Goal: Use online tool/utility: Use online tool/utility

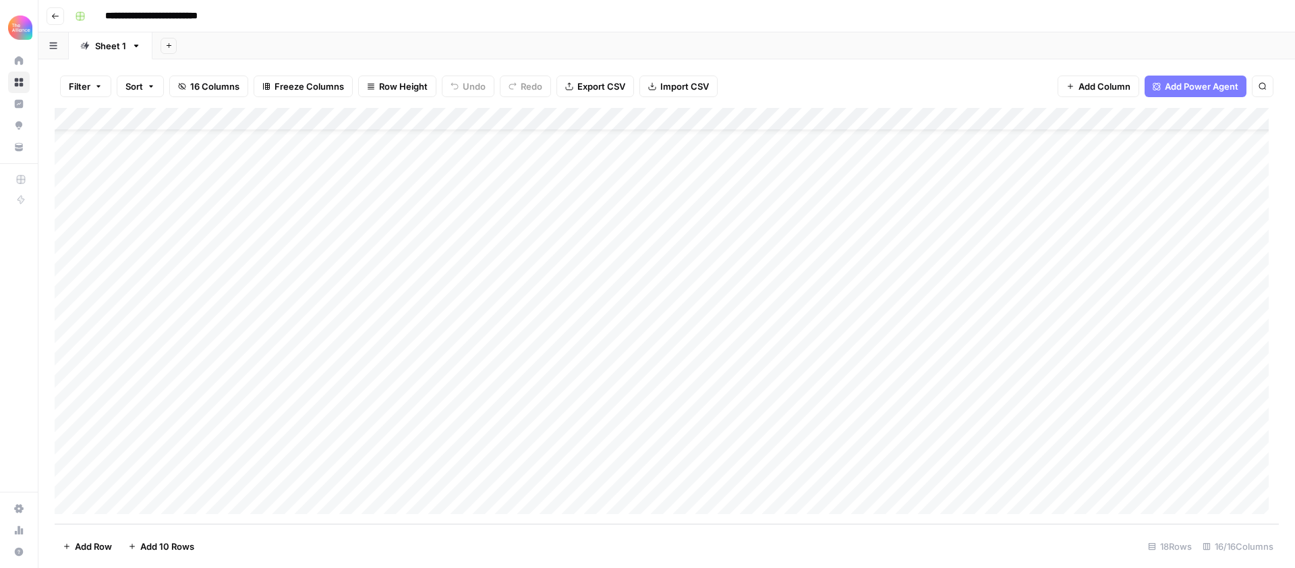
scroll to position [51, 0]
click at [152, 480] on div "Add Column" at bounding box center [667, 316] width 1225 height 416
type textarea "**********"
click at [336, 479] on div "Add Column" at bounding box center [667, 316] width 1225 height 416
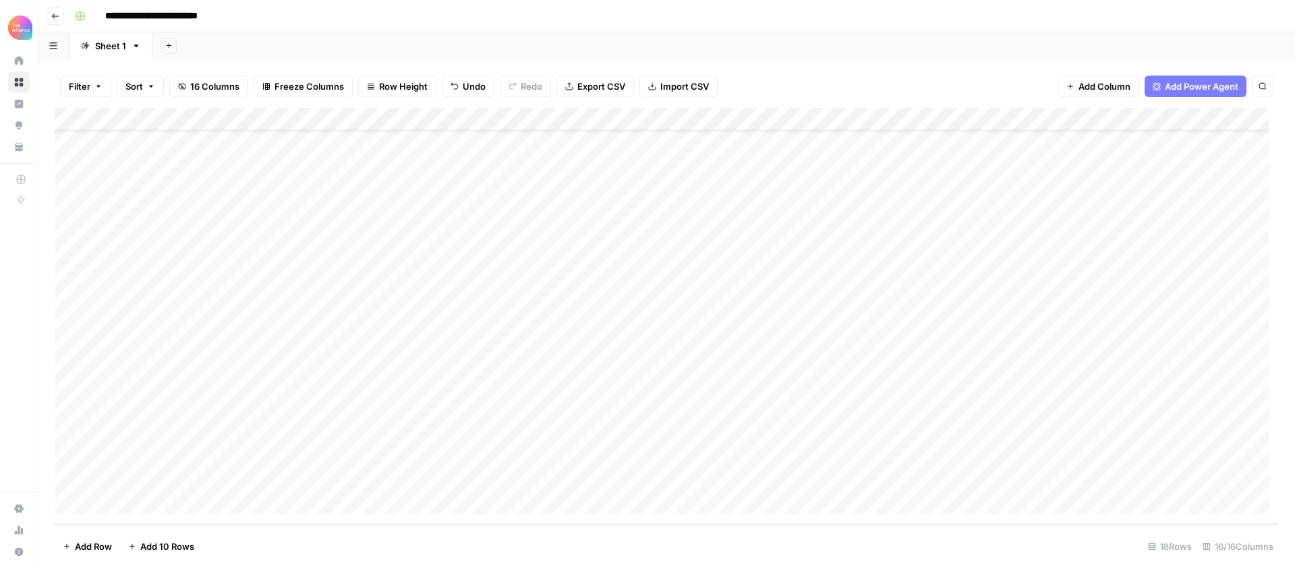
click at [324, 479] on div "Add Column" at bounding box center [667, 316] width 1225 height 416
click at [299, 508] on button "In-person event" at bounding box center [283, 503] width 78 height 16
click at [424, 478] on div "Add Column" at bounding box center [667, 316] width 1225 height 416
click at [441, 480] on div "Add Column" at bounding box center [667, 316] width 1225 height 416
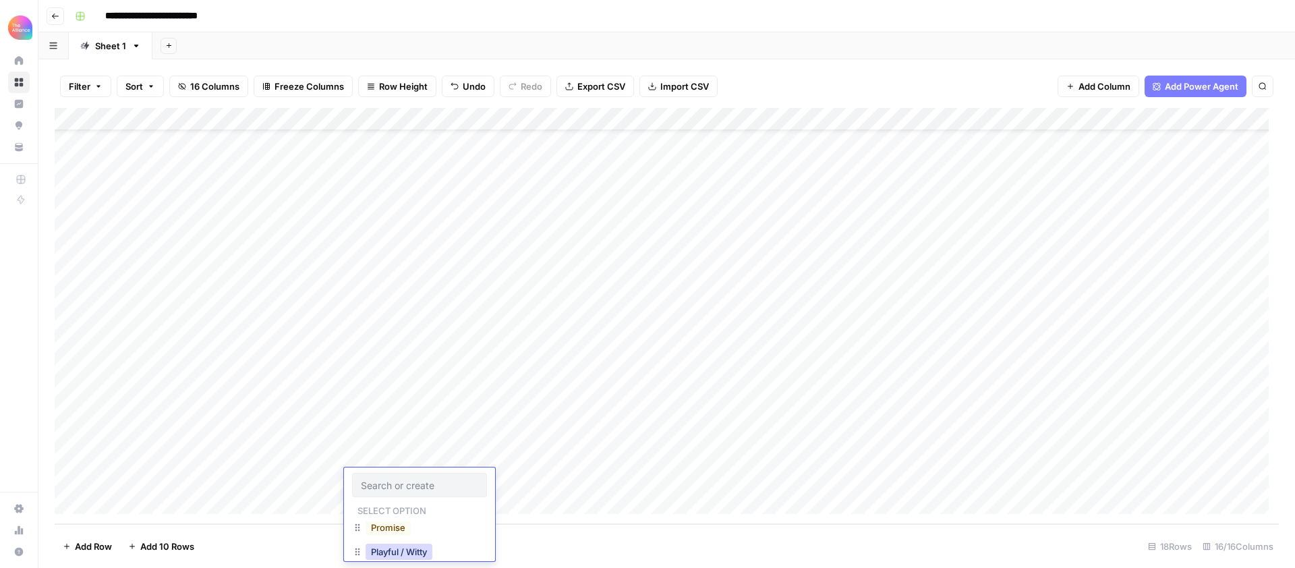
scroll to position [77, 0]
click at [399, 531] on button "Promise" at bounding box center [388, 528] width 45 height 16
click at [522, 481] on div "Add Column" at bounding box center [667, 316] width 1225 height 416
click at [536, 481] on div "Add Column" at bounding box center [667, 316] width 1225 height 416
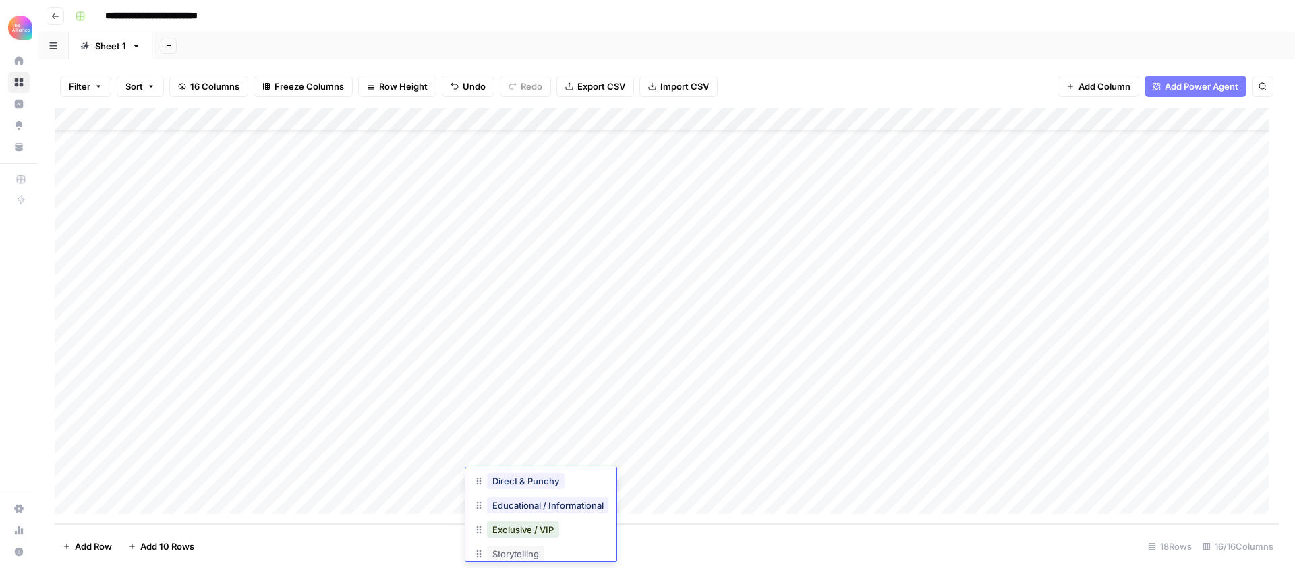
scroll to position [49, 0]
click at [540, 486] on button "Direct & Punchy" at bounding box center [526, 484] width 78 height 16
click at [643, 480] on div "Add Column" at bounding box center [667, 316] width 1225 height 416
click at [663, 480] on div "Add Column" at bounding box center [667, 316] width 1225 height 416
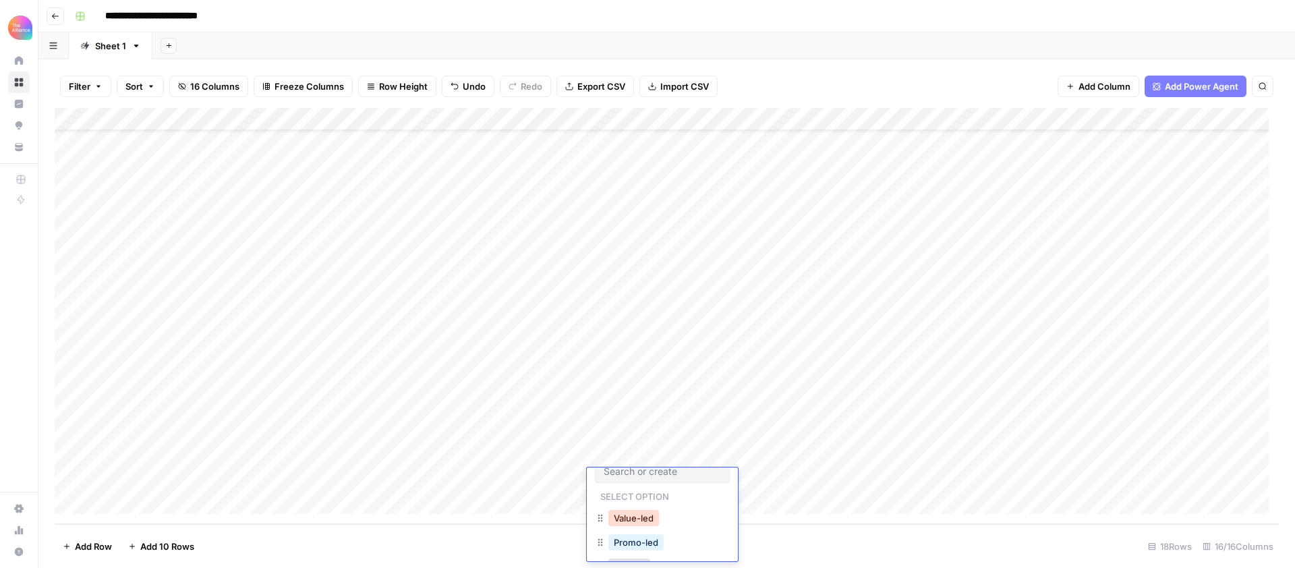
scroll to position [17, 0]
click at [653, 541] on button "Promo-led" at bounding box center [636, 540] width 55 height 16
click at [744, 473] on div "Add Column" at bounding box center [667, 316] width 1225 height 416
click at [747, 476] on div "Add Column" at bounding box center [667, 316] width 1225 height 416
type textarea "**********"
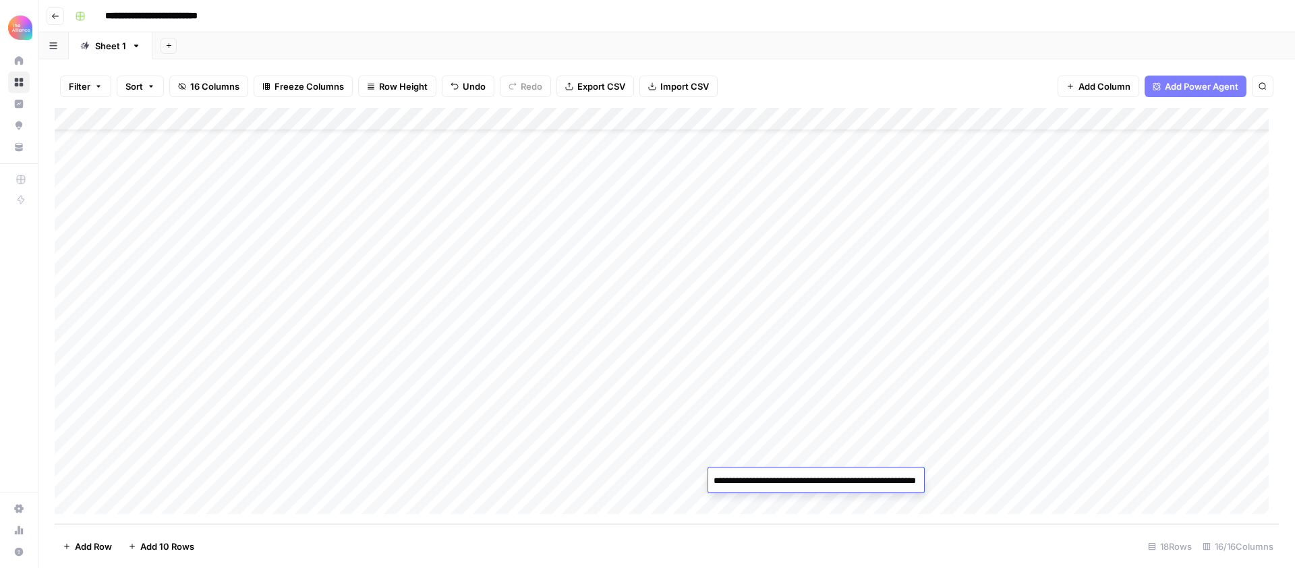
click at [990, 472] on div "Add Column" at bounding box center [667, 316] width 1225 height 416
click at [904, 455] on div "Add Column" at bounding box center [667, 316] width 1225 height 416
click at [897, 455] on div "Add Column" at bounding box center [667, 316] width 1225 height 416
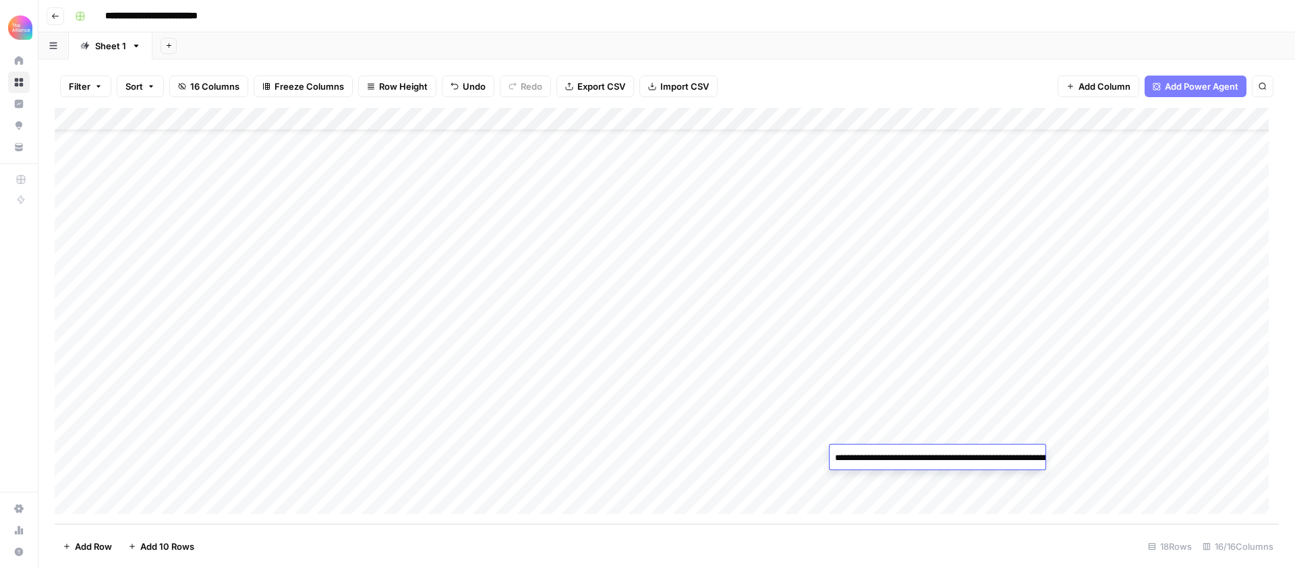
click at [897, 455] on textarea "**********" at bounding box center [965, 465] width 270 height 32
click at [895, 484] on div "Add Column" at bounding box center [667, 316] width 1225 height 416
click at [880, 481] on div "Add Column" at bounding box center [667, 316] width 1225 height 416
click at [880, 481] on textarea at bounding box center [938, 481] width 216 height 19
type textarea "**********"
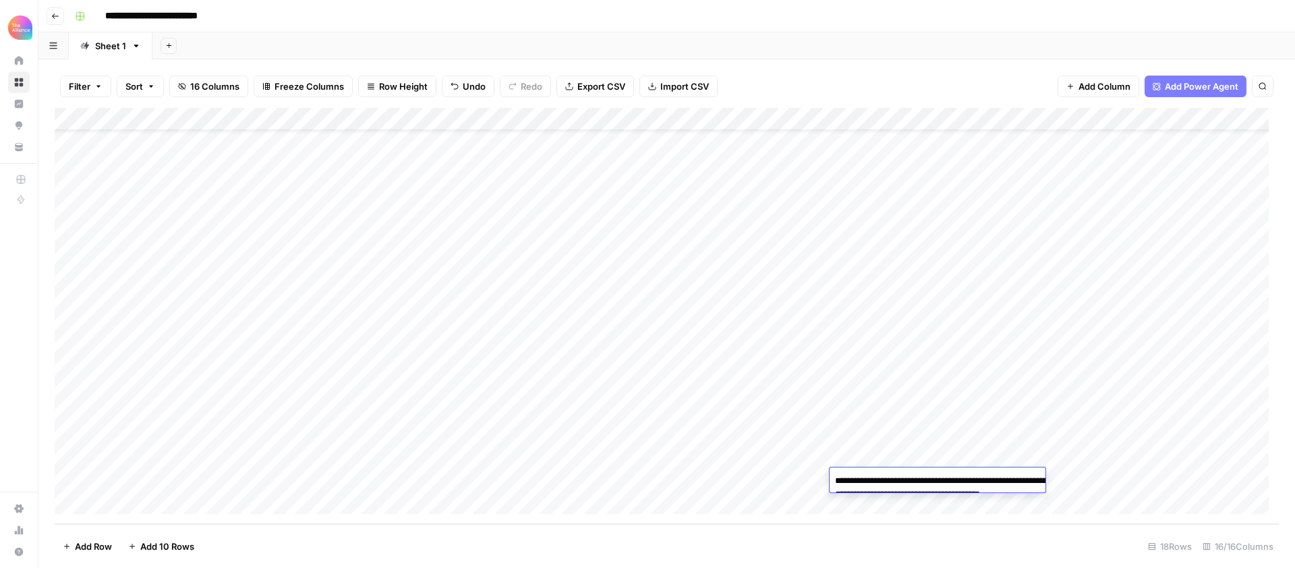
click at [1021, 437] on div "Add Column" at bounding box center [667, 316] width 1225 height 416
click at [1128, 204] on div "Add Column" at bounding box center [667, 316] width 1225 height 416
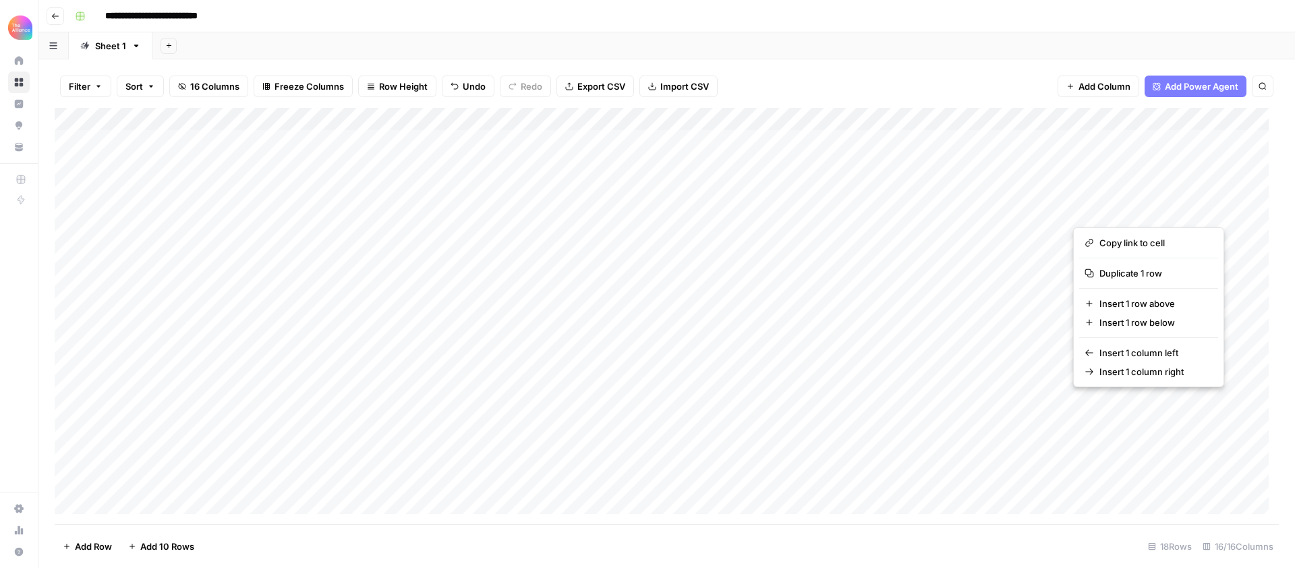
click at [1128, 208] on button "button" at bounding box center [1134, 210] width 122 height 24
click at [1052, 476] on div "Add Column" at bounding box center [667, 316] width 1225 height 416
click at [1111, 476] on div "Add Column" at bounding box center [667, 316] width 1225 height 416
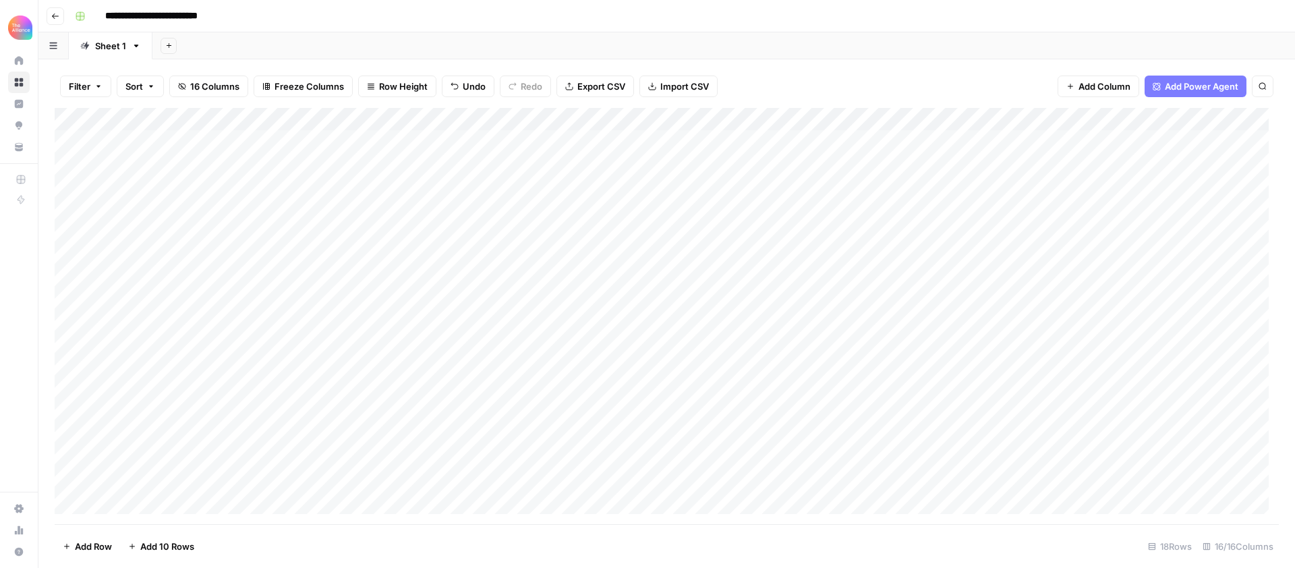
click at [1123, 211] on div "Add Column" at bounding box center [667, 316] width 1225 height 416
click at [1154, 210] on textarea "**********" at bounding box center [1183, 211] width 221 height 19
click at [1004, 424] on div "Add Column" at bounding box center [667, 316] width 1225 height 416
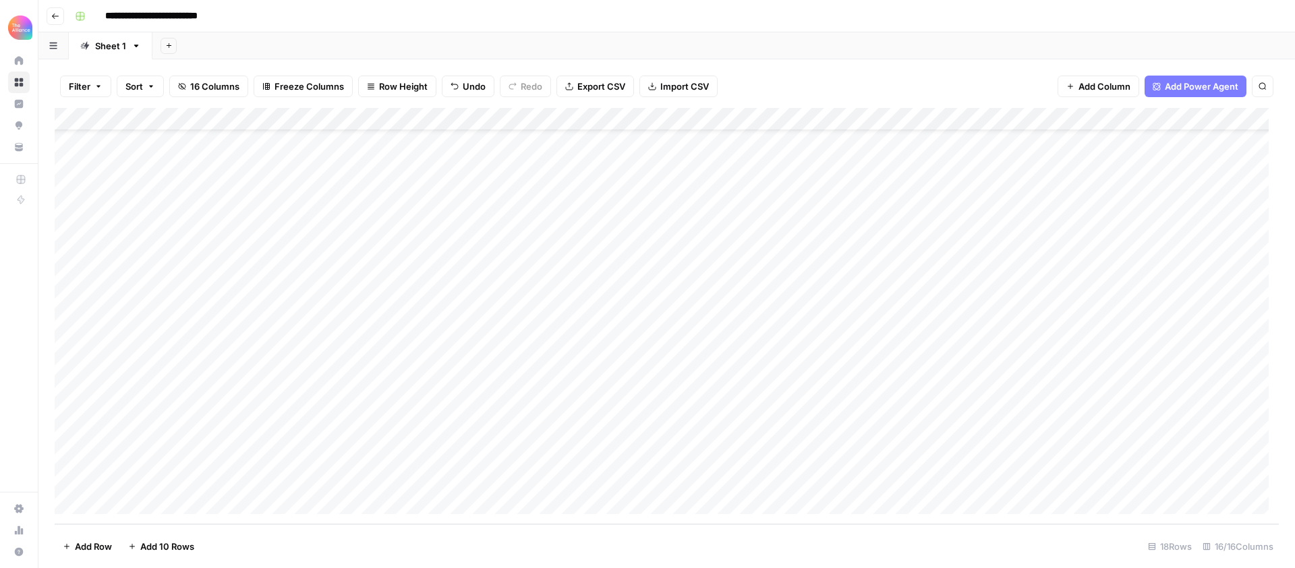
click at [1117, 476] on div "Add Column" at bounding box center [667, 316] width 1225 height 416
type textarea "**********"
click at [981, 426] on div "Add Column" at bounding box center [667, 316] width 1225 height 416
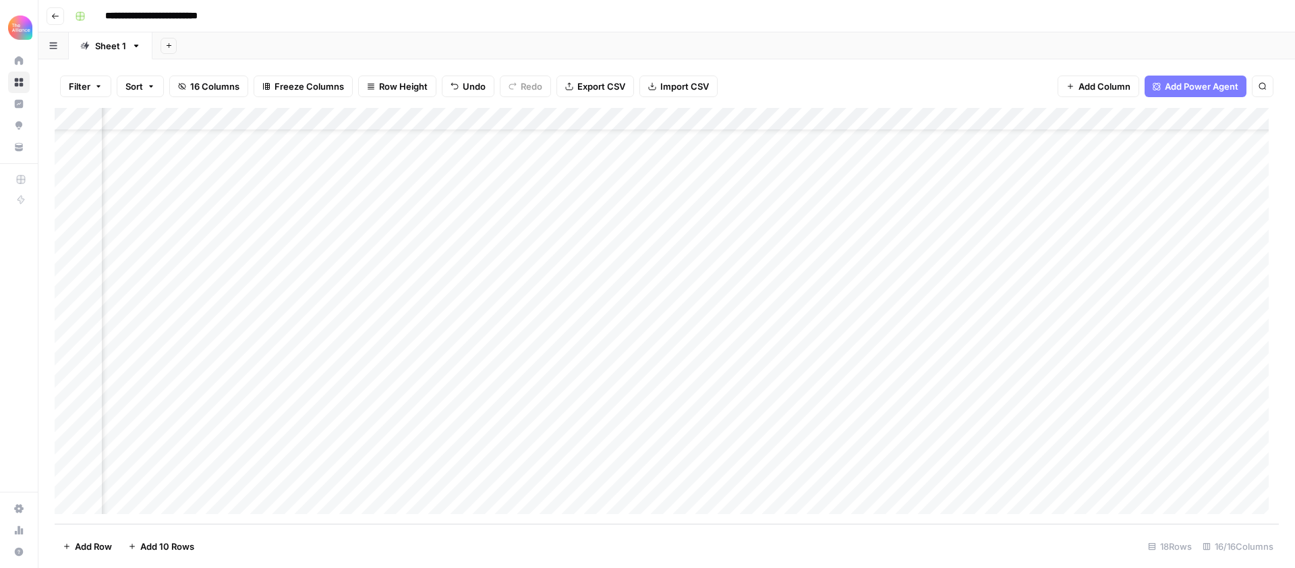
click at [860, 478] on div "Add Column" at bounding box center [667, 316] width 1225 height 416
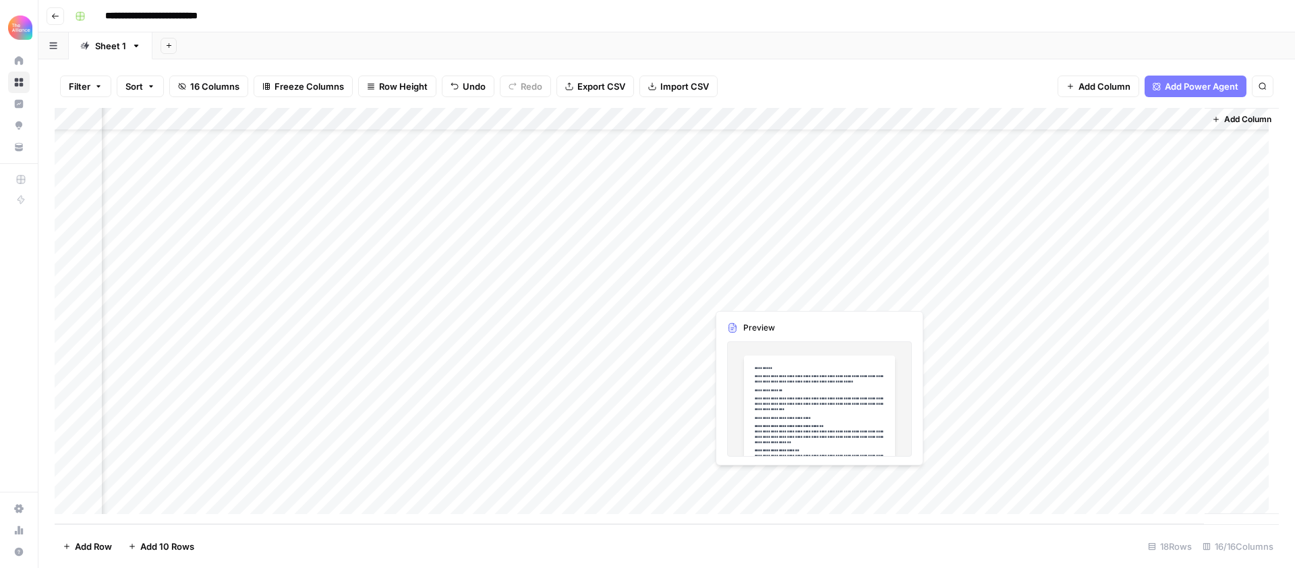
click at [745, 479] on div "Add Column" at bounding box center [667, 316] width 1225 height 416
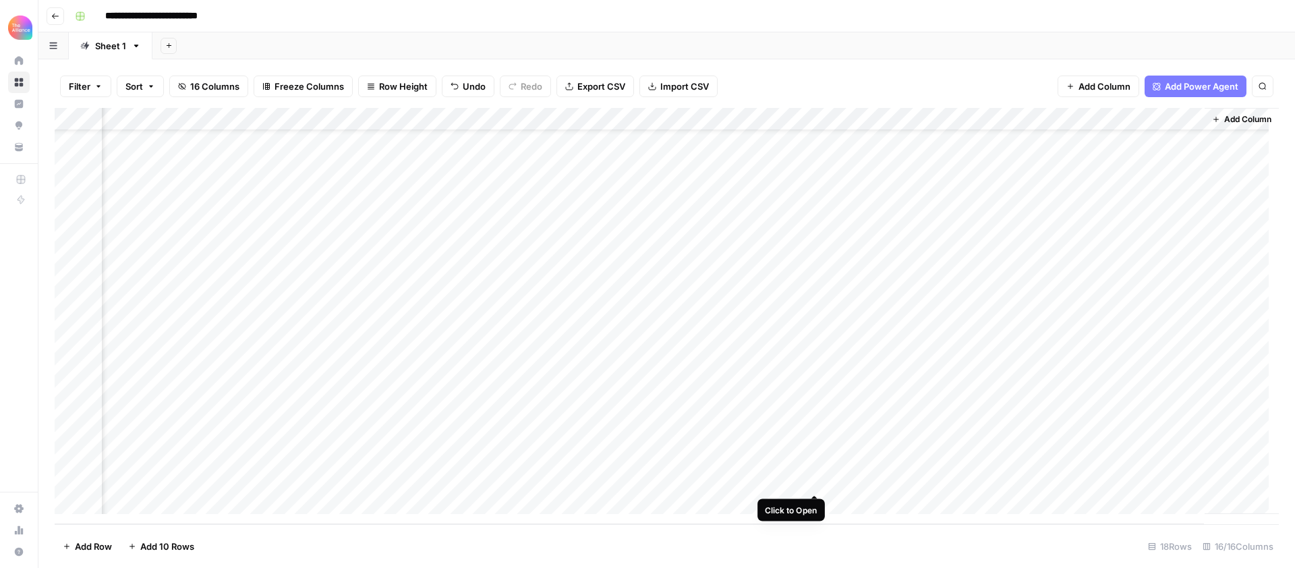
click at [814, 480] on div "Add Column" at bounding box center [667, 316] width 1225 height 416
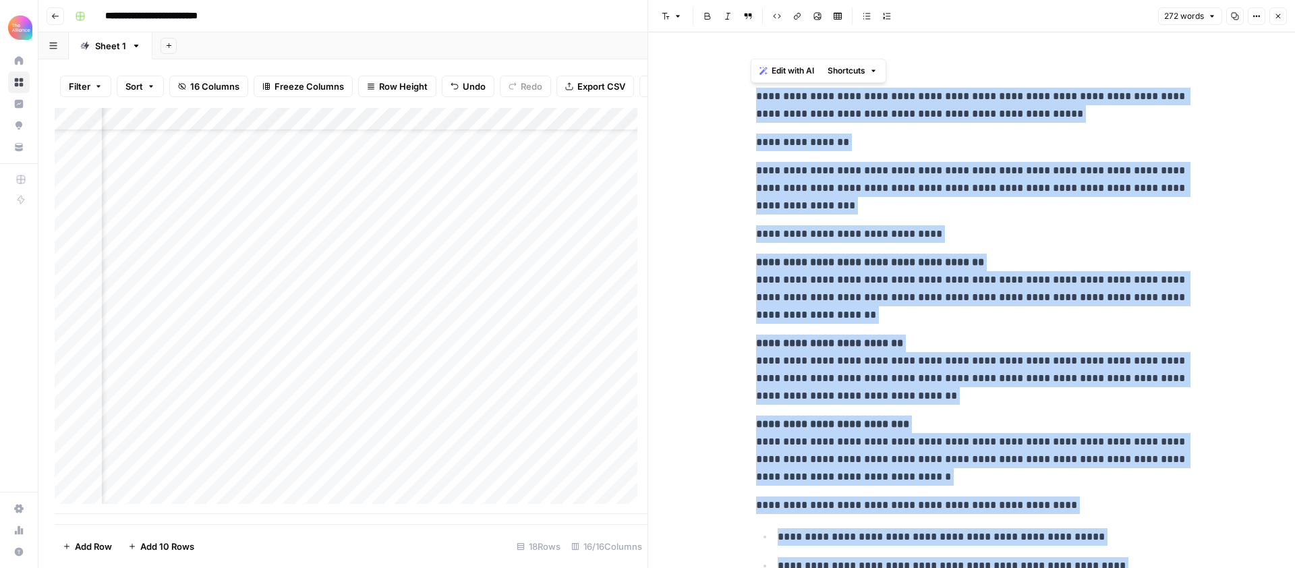
drag, startPoint x: 859, startPoint y: 422, endPoint x: 733, endPoint y: 99, distance: 346.9
click at [733, 99] on div "**********" at bounding box center [971, 446] width 647 height 829
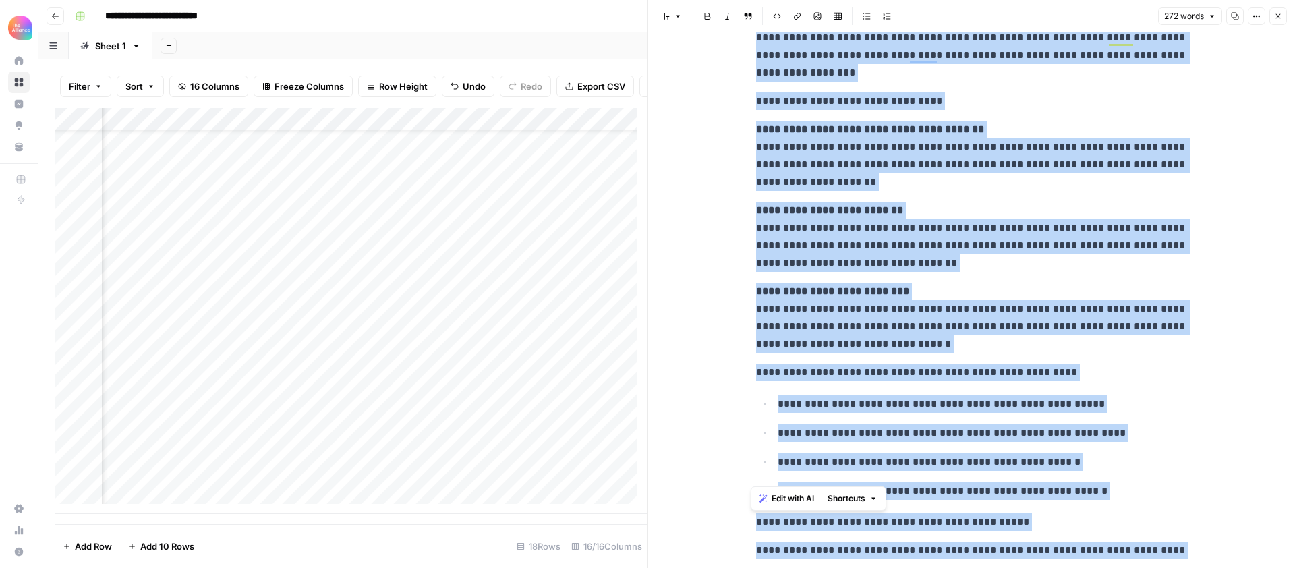
scroll to position [303, 0]
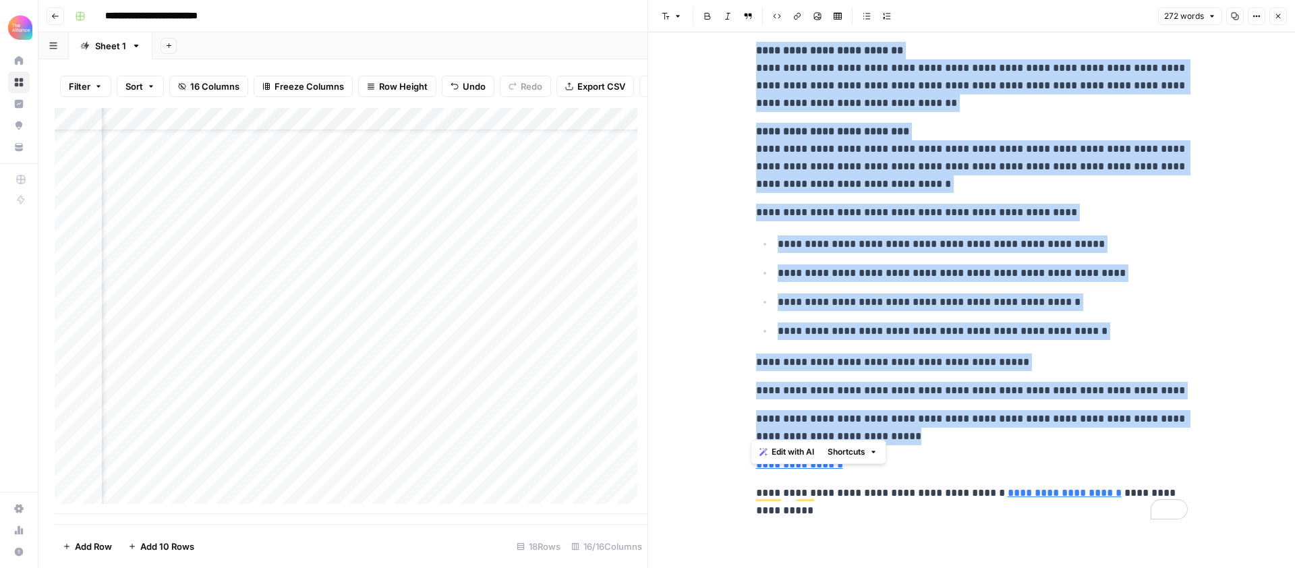
click at [951, 431] on p "**********" at bounding box center [972, 427] width 432 height 35
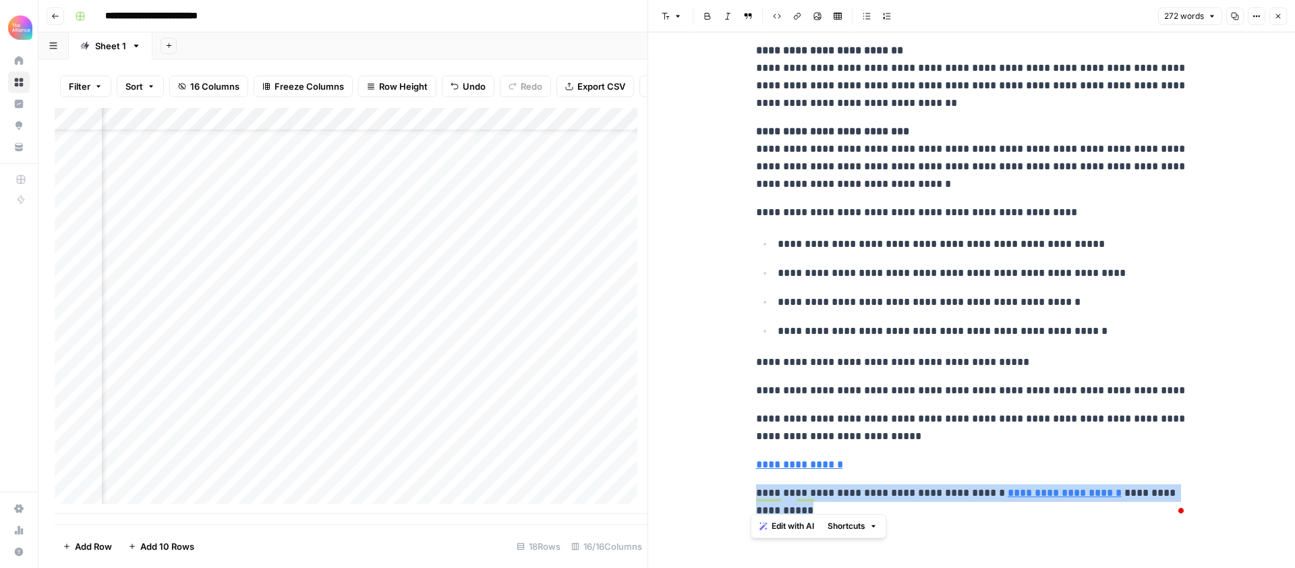
drag, startPoint x: 792, startPoint y: 499, endPoint x: 742, endPoint y: 483, distance: 53.1
click at [739, 481] on div "**********" at bounding box center [971, 300] width 647 height 536
click at [1287, 21] on header "Font style Bold Italic Block quote Code block Link Image Insert Table Bulleted …" at bounding box center [971, 16] width 647 height 32
click at [1281, 16] on icon "button" at bounding box center [1279, 16] width 8 height 8
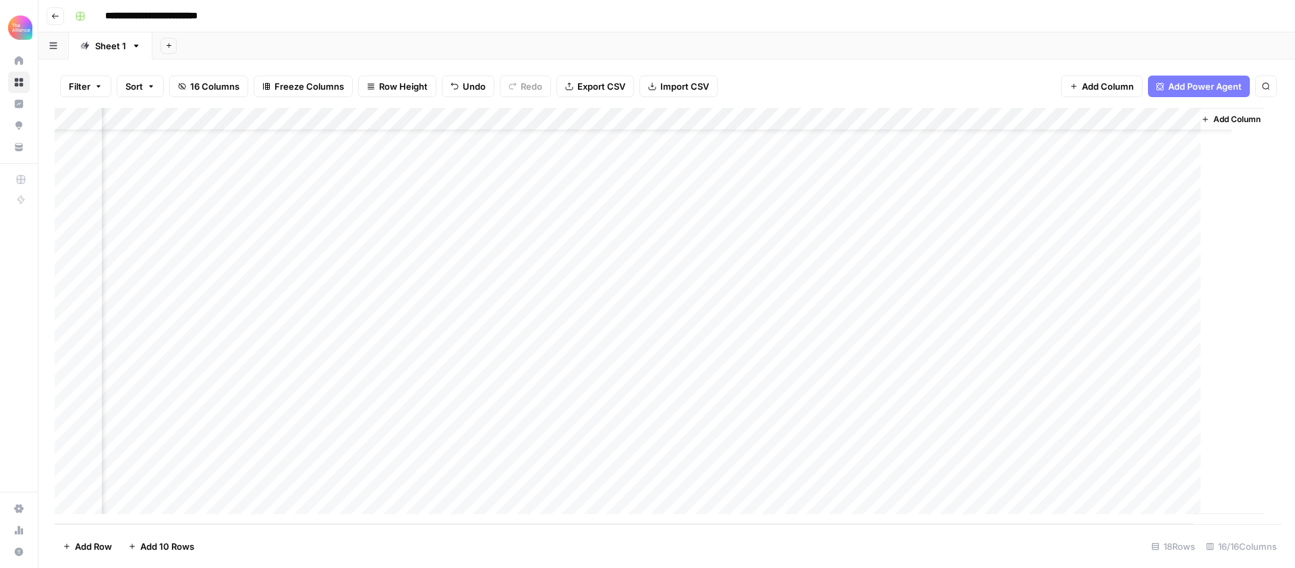
scroll to position [51, 835]
click at [526, 477] on div "Add Column" at bounding box center [667, 316] width 1225 height 416
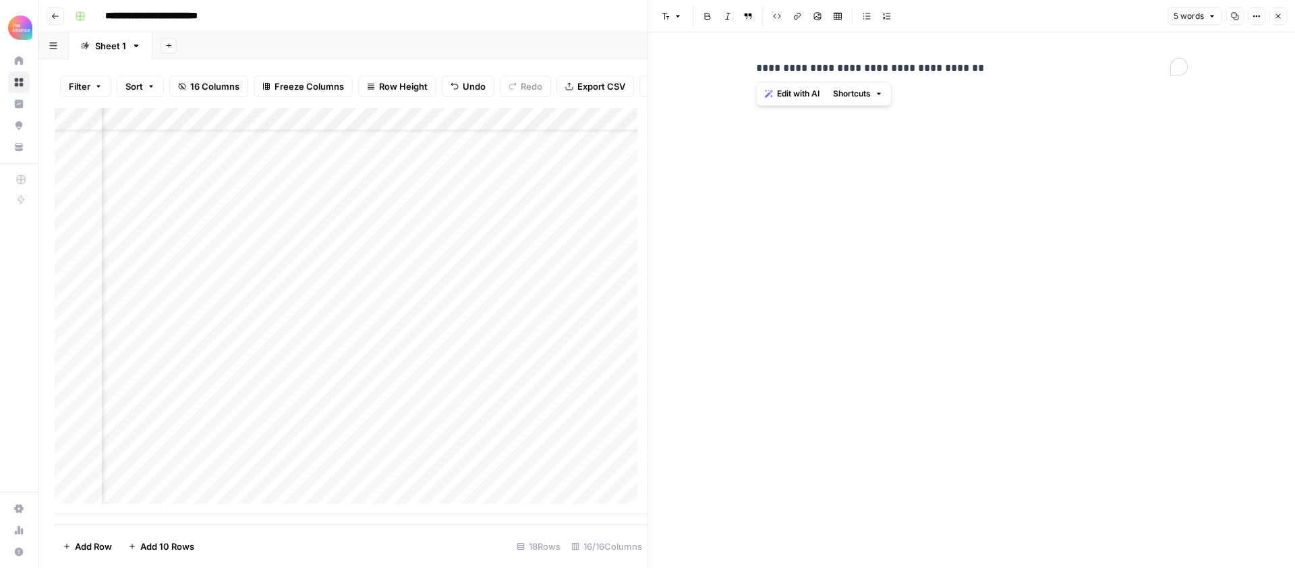
drag, startPoint x: 938, startPoint y: 67, endPoint x: 768, endPoint y: 72, distance: 170.1
click at [743, 68] on div "**********" at bounding box center [971, 300] width 647 height 536
click at [1280, 16] on icon "button" at bounding box center [1279, 16] width 8 height 8
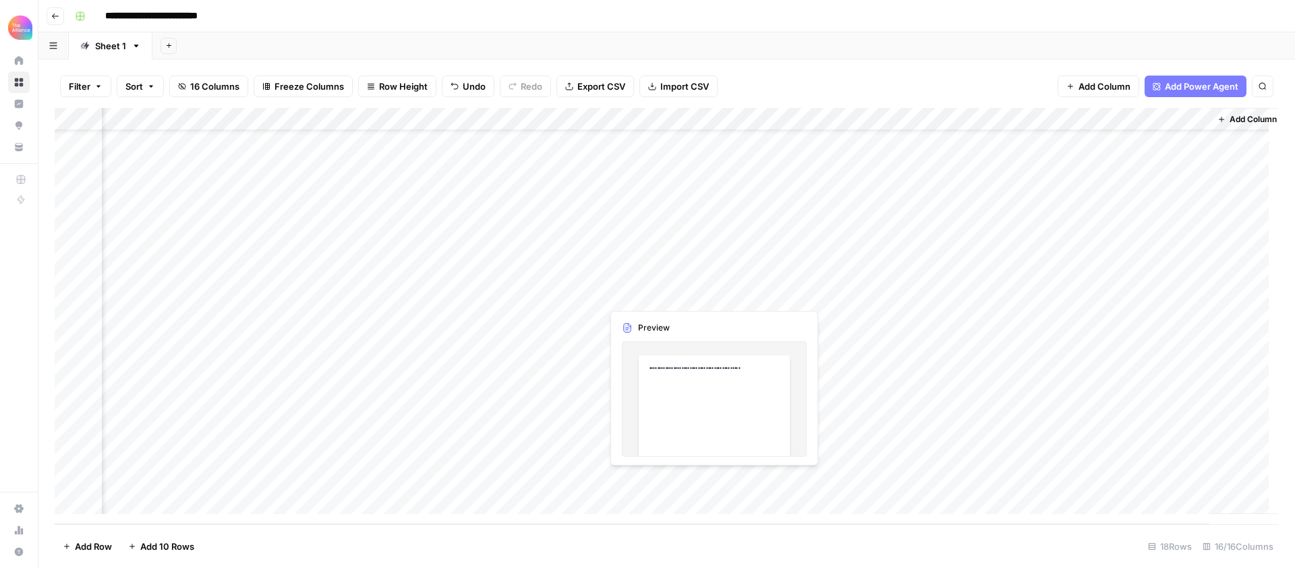
click at [645, 480] on div "Add Column" at bounding box center [667, 316] width 1225 height 416
click at [649, 482] on div "Add Column" at bounding box center [667, 316] width 1225 height 416
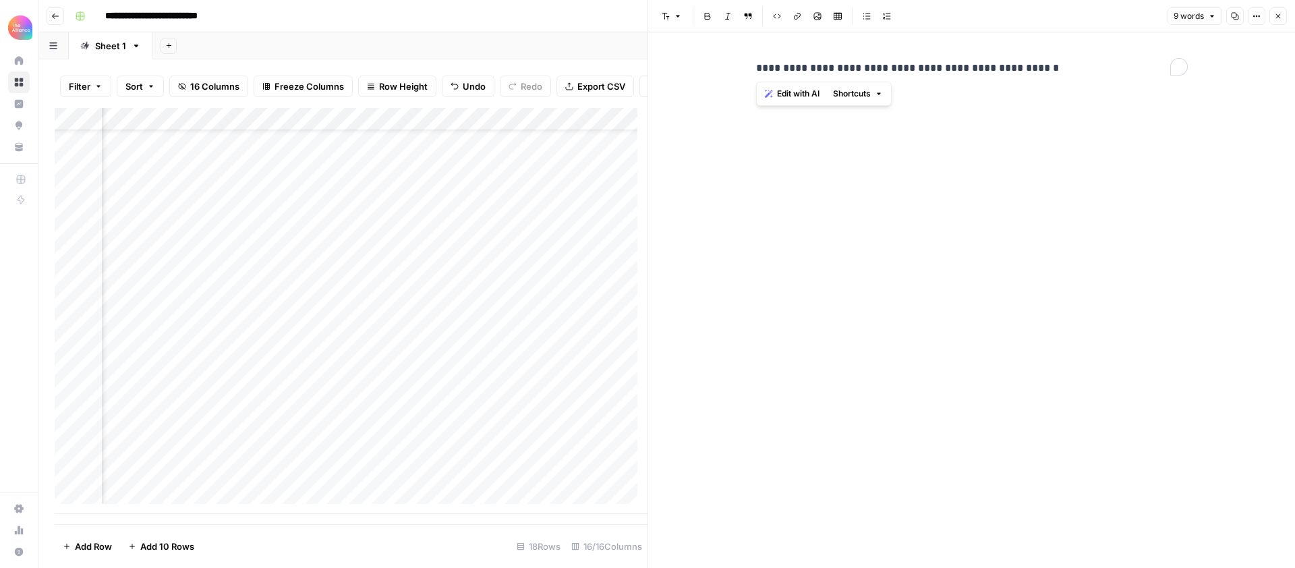
drag, startPoint x: 982, startPoint y: 68, endPoint x: 724, endPoint y: 62, distance: 258.5
click at [724, 62] on div "**********" at bounding box center [971, 300] width 647 height 536
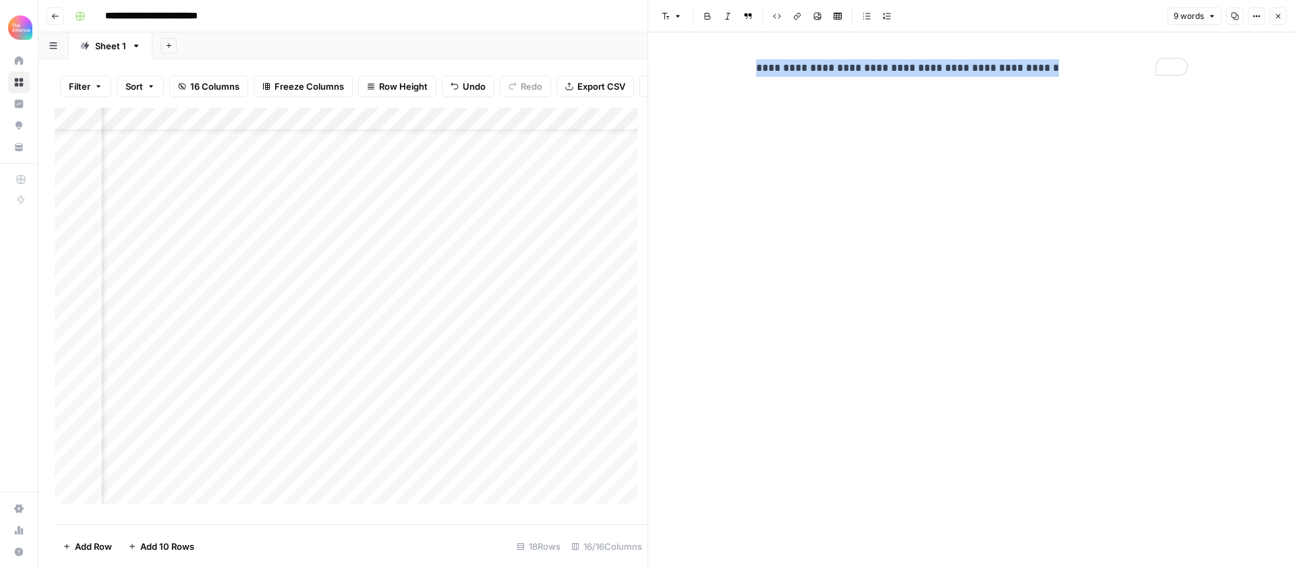
scroll to position [51, 835]
click at [1271, 16] on button "Close" at bounding box center [1279, 16] width 18 height 18
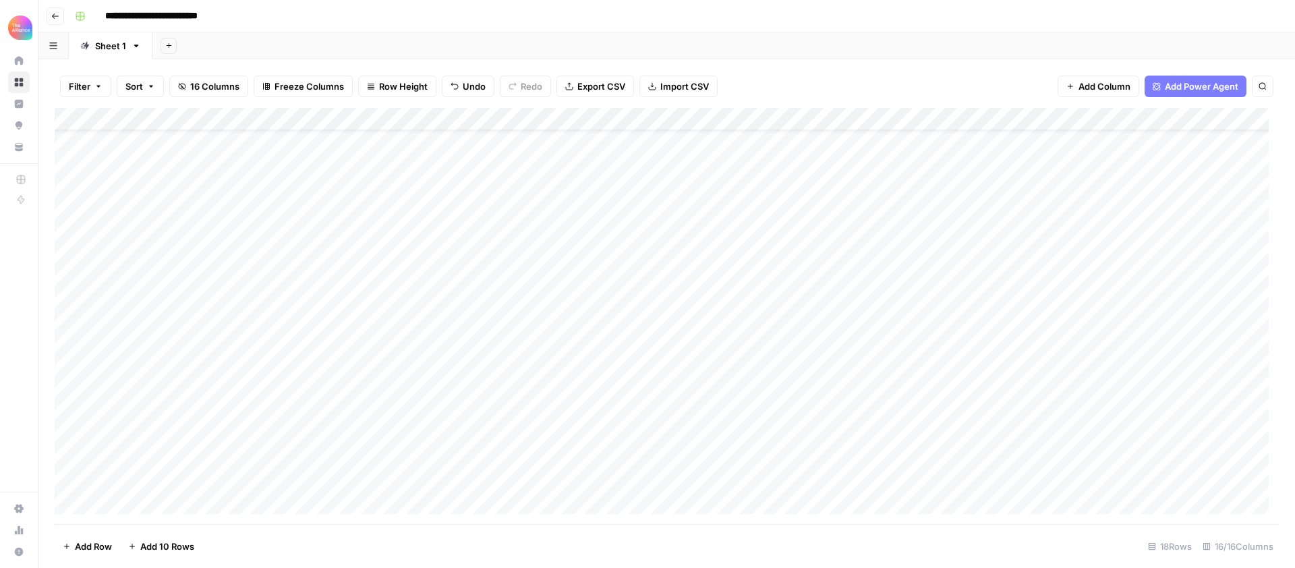
scroll to position [51, 0]
click at [142, 497] on div "Add Column" at bounding box center [667, 316] width 1225 height 416
click at [176, 455] on div "Add Column" at bounding box center [667, 316] width 1225 height 416
click at [177, 459] on div "Add Column" at bounding box center [667, 316] width 1225 height 416
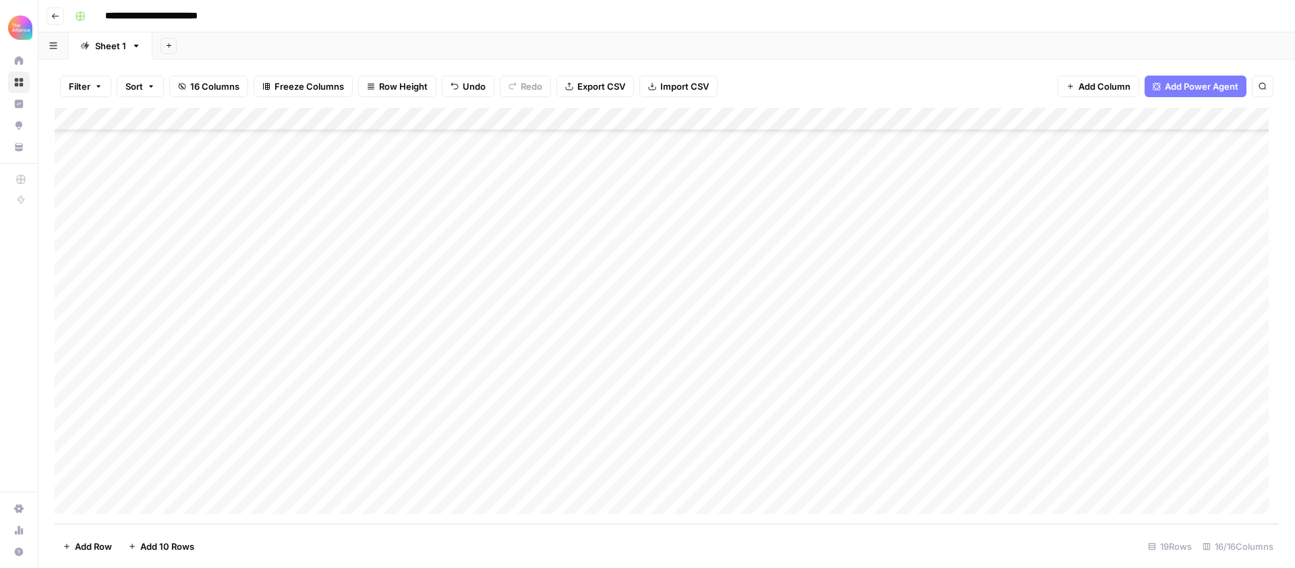
click at [164, 484] on div "Add Column" at bounding box center [667, 316] width 1225 height 416
type textarea "**********"
click at [393, 473] on div "Add Column" at bounding box center [667, 316] width 1225 height 416
click at [273, 481] on div "Add Column" at bounding box center [667, 316] width 1225 height 416
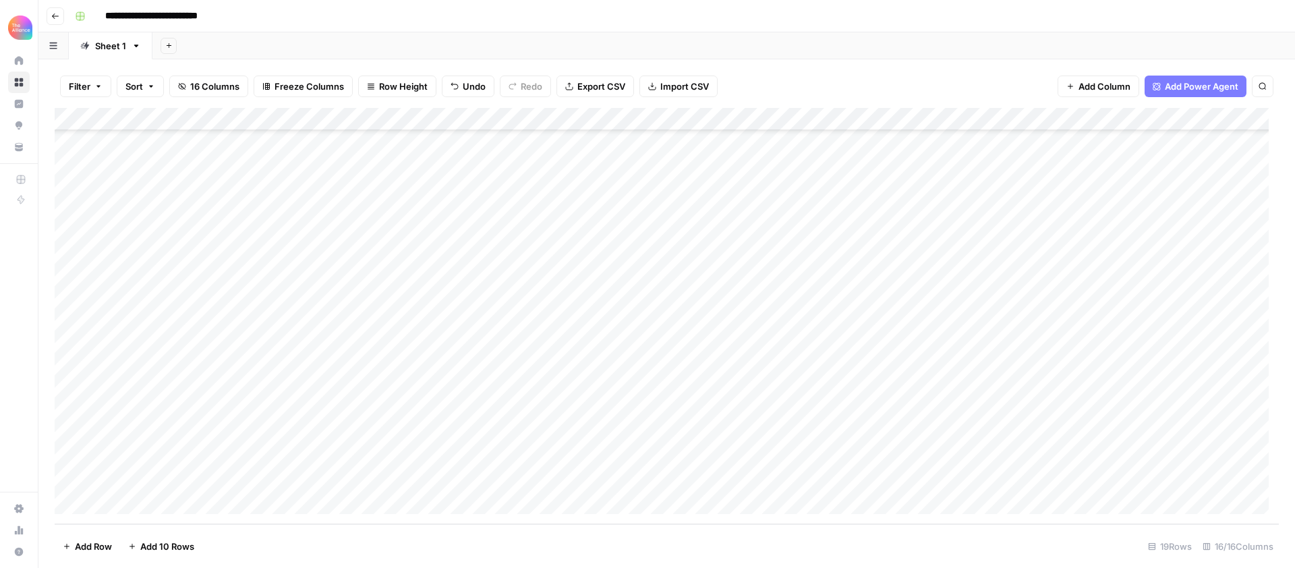
click at [274, 483] on div "Add Column" at bounding box center [667, 316] width 1225 height 416
click at [302, 510] on button "In-person event" at bounding box center [283, 507] width 78 height 16
click at [403, 480] on div "Add Column" at bounding box center [667, 316] width 1225 height 416
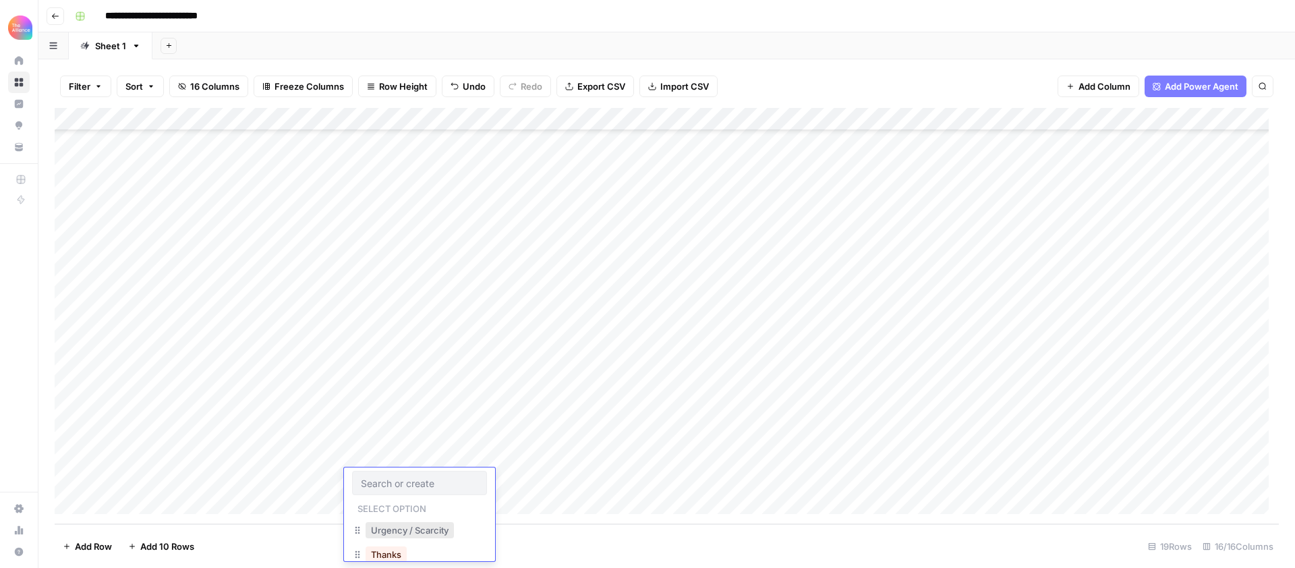
scroll to position [3, 0]
click at [436, 525] on button "Urgency / Scarcity" at bounding box center [410, 530] width 88 height 16
click at [514, 480] on div "Add Column" at bounding box center [667, 316] width 1225 height 416
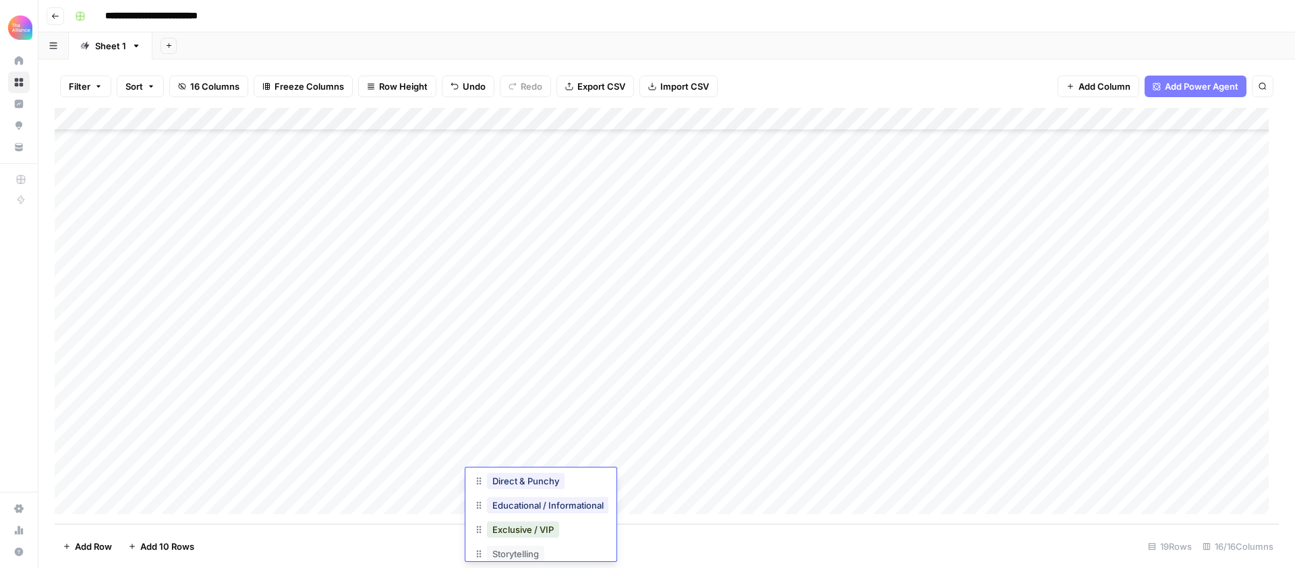
scroll to position [54, 0]
click at [532, 529] on button "Exclusive / VIP" at bounding box center [523, 527] width 72 height 16
click at [636, 481] on div "Add Column" at bounding box center [667, 316] width 1225 height 416
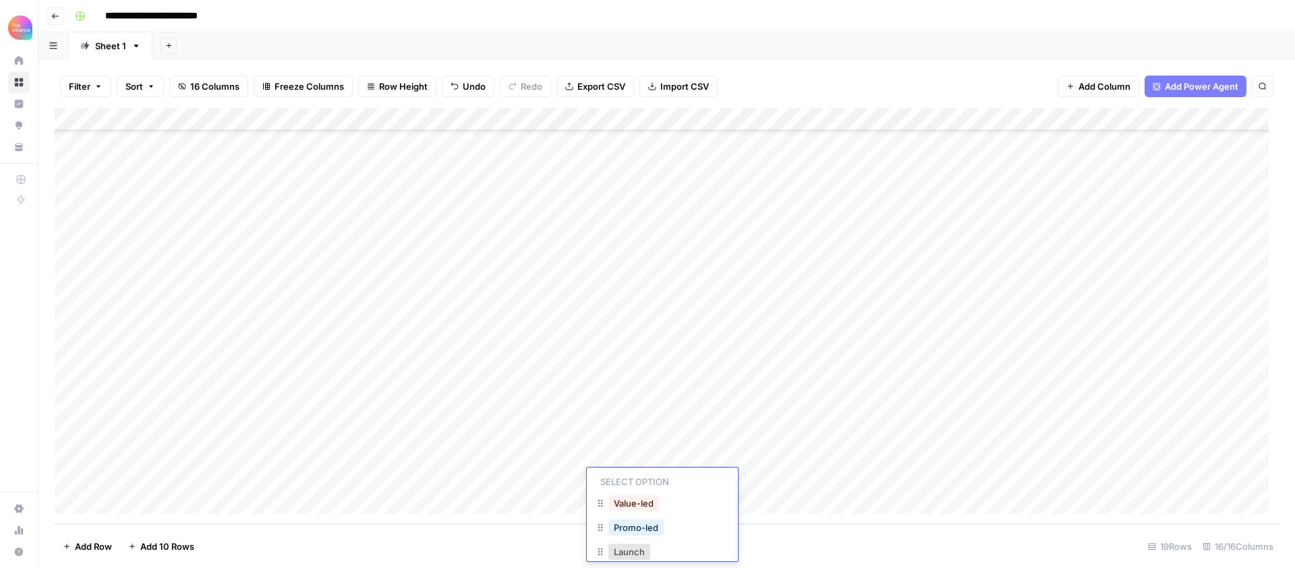
scroll to position [39, 0]
click at [654, 519] on button "Promo-led" at bounding box center [636, 517] width 55 height 16
click at [752, 483] on div "Add Column" at bounding box center [667, 316] width 1225 height 416
type textarea "**********"
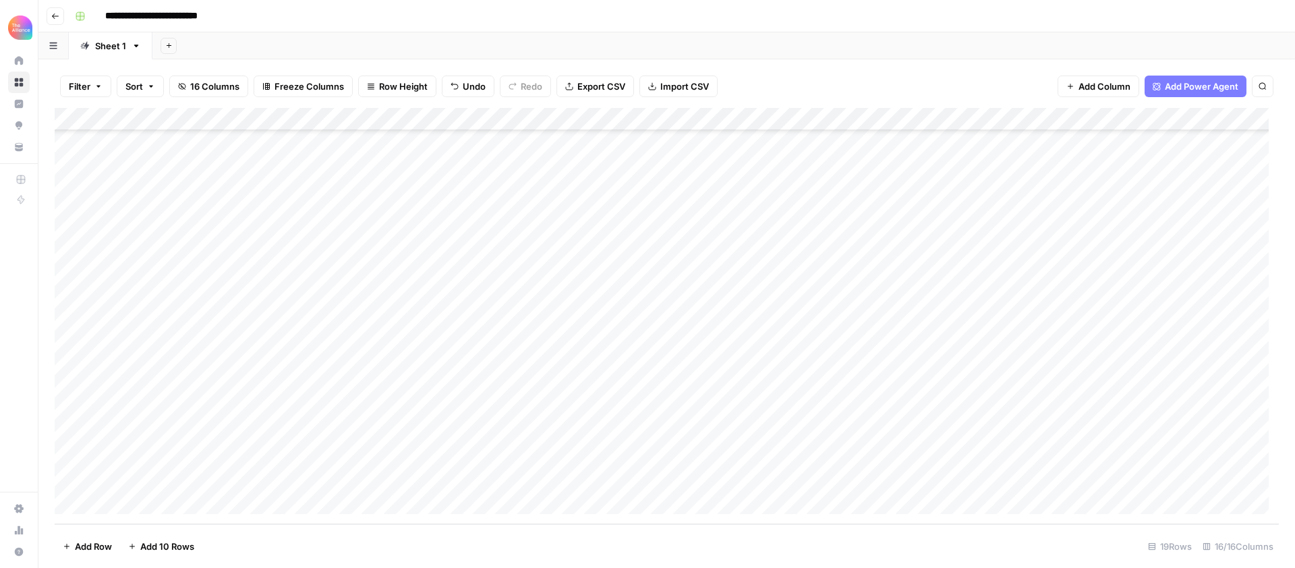
click at [999, 481] on div "Add Column" at bounding box center [667, 316] width 1225 height 416
click at [1007, 479] on div "Add Column" at bounding box center [667, 316] width 1225 height 416
type textarea "**********"
click at [1151, 457] on div "Add Column" at bounding box center [667, 316] width 1225 height 416
drag, startPoint x: 1192, startPoint y: 466, endPoint x: 1192, endPoint y: 474, distance: 8.1
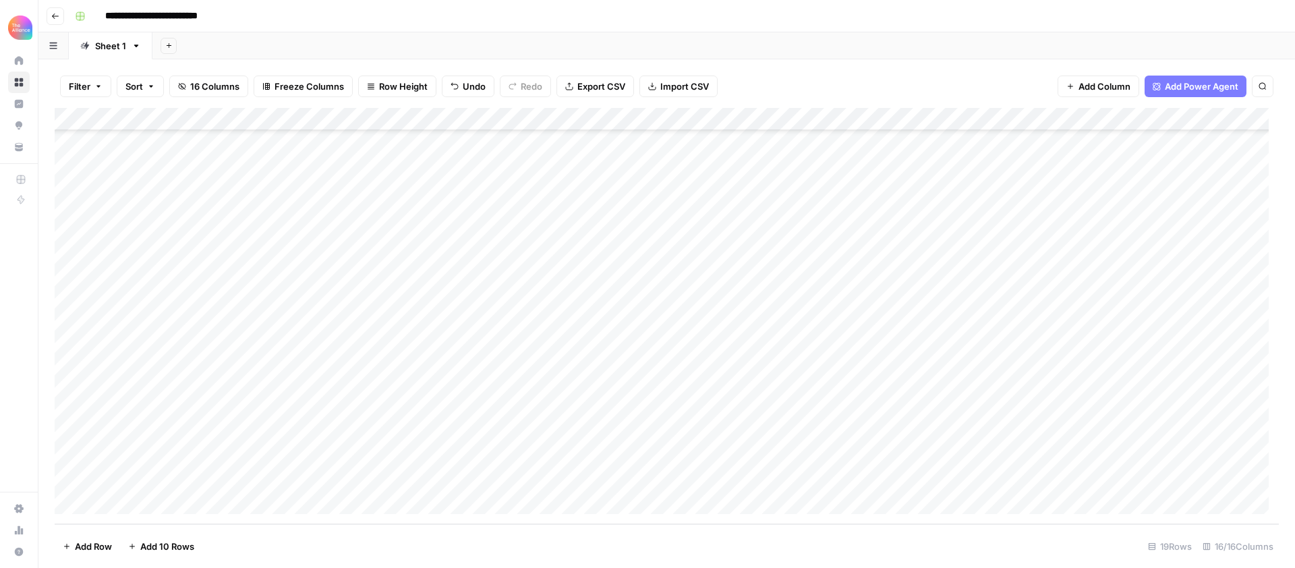
click at [1192, 474] on div "Add Column" at bounding box center [667, 316] width 1225 height 416
click at [876, 480] on div "Add Column" at bounding box center [667, 316] width 1225 height 416
type textarea "**********"
click at [984, 410] on div "Add Column" at bounding box center [667, 316] width 1225 height 416
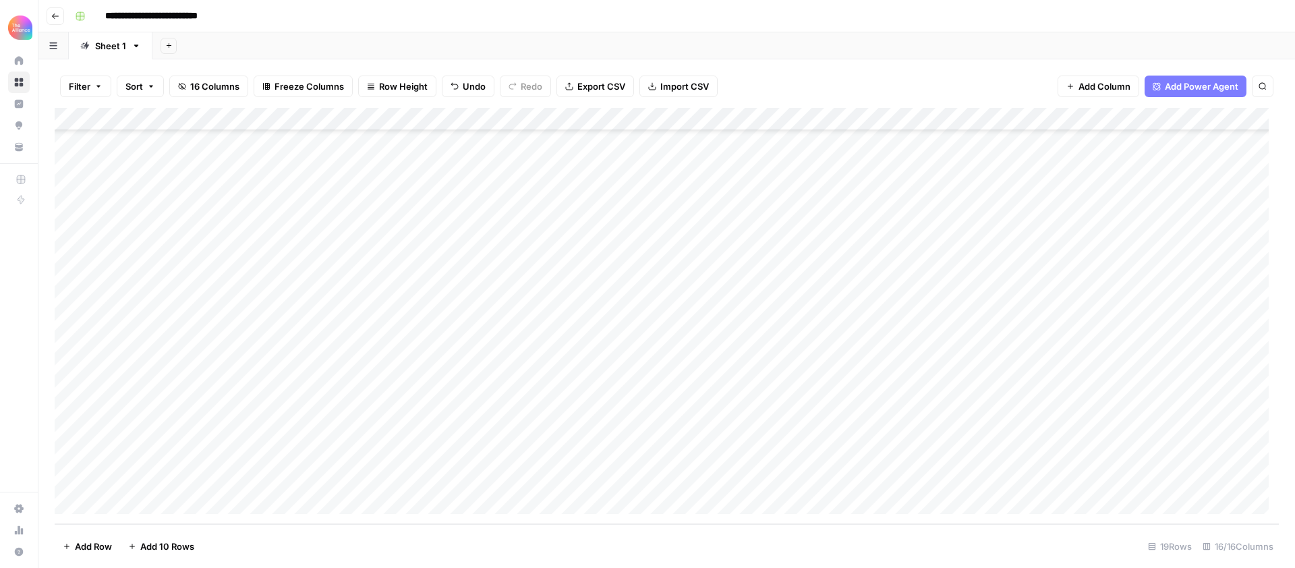
click at [1221, 480] on div "Add Column" at bounding box center [667, 316] width 1225 height 416
click at [876, 482] on div "Add Column" at bounding box center [667, 316] width 1225 height 416
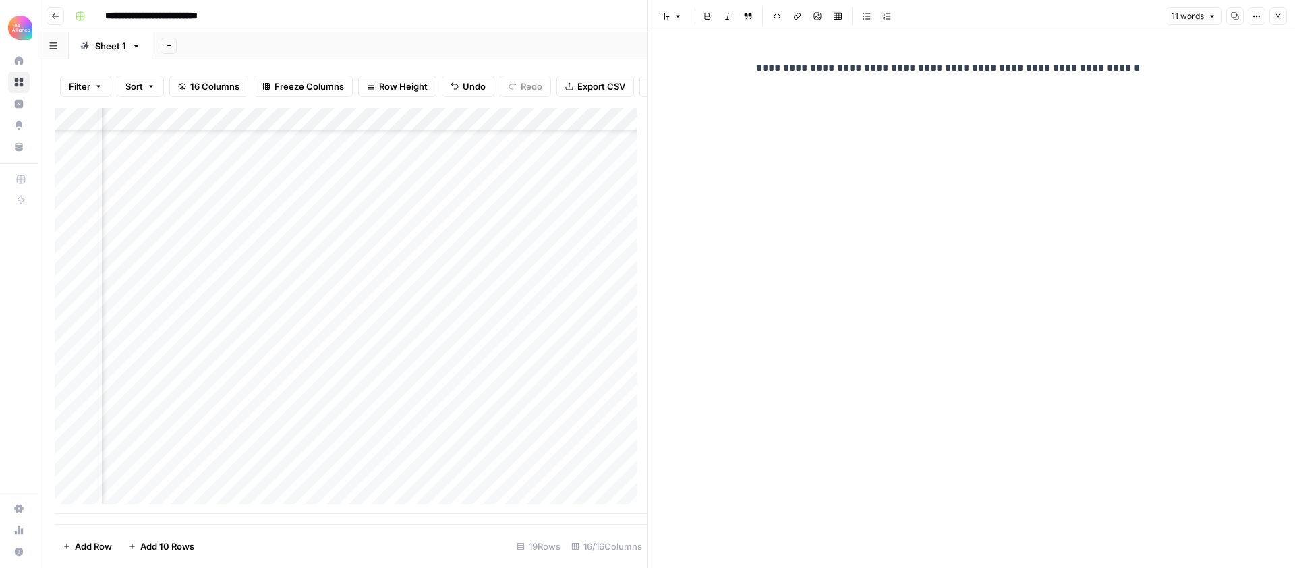
click at [1276, 16] on icon "button" at bounding box center [1279, 16] width 8 height 8
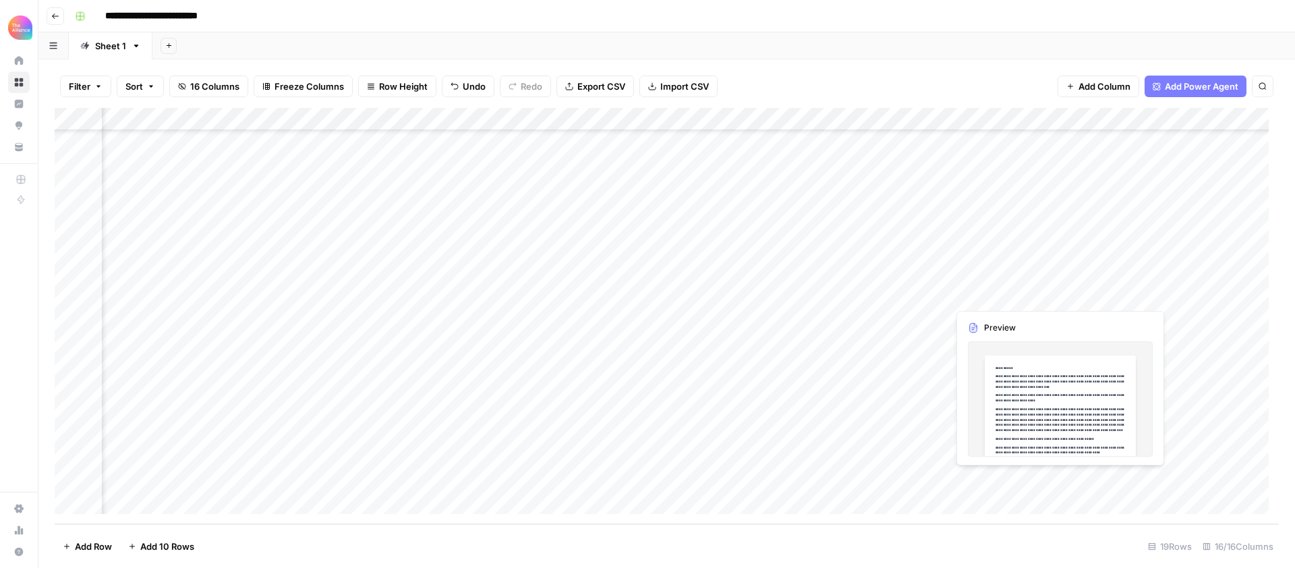
click at [997, 482] on div "Add Column" at bounding box center [667, 316] width 1225 height 416
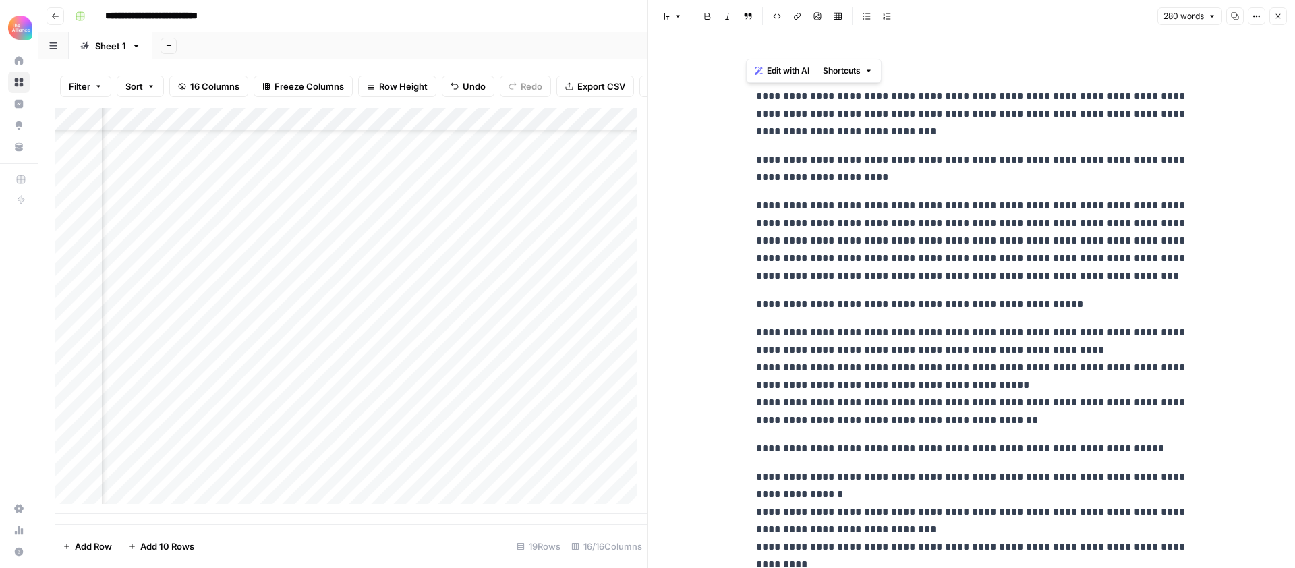
drag, startPoint x: 816, startPoint y: 449, endPoint x: 739, endPoint y: 98, distance: 359.3
click at [739, 98] on div "**********" at bounding box center [971, 300] width 647 height 536
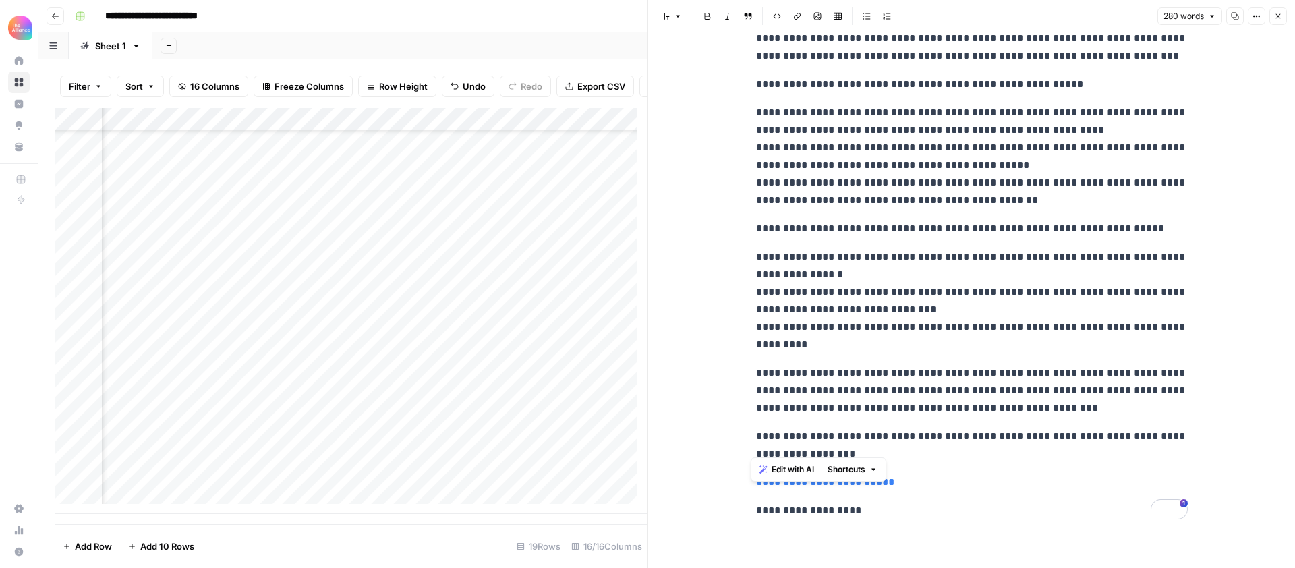
click at [905, 406] on p "**********" at bounding box center [972, 390] width 432 height 53
drag, startPoint x: 847, startPoint y: 472, endPoint x: 752, endPoint y: 476, distance: 95.3
click at [756, 476] on p "**********" at bounding box center [972, 483] width 432 height 18
copy link "**********"
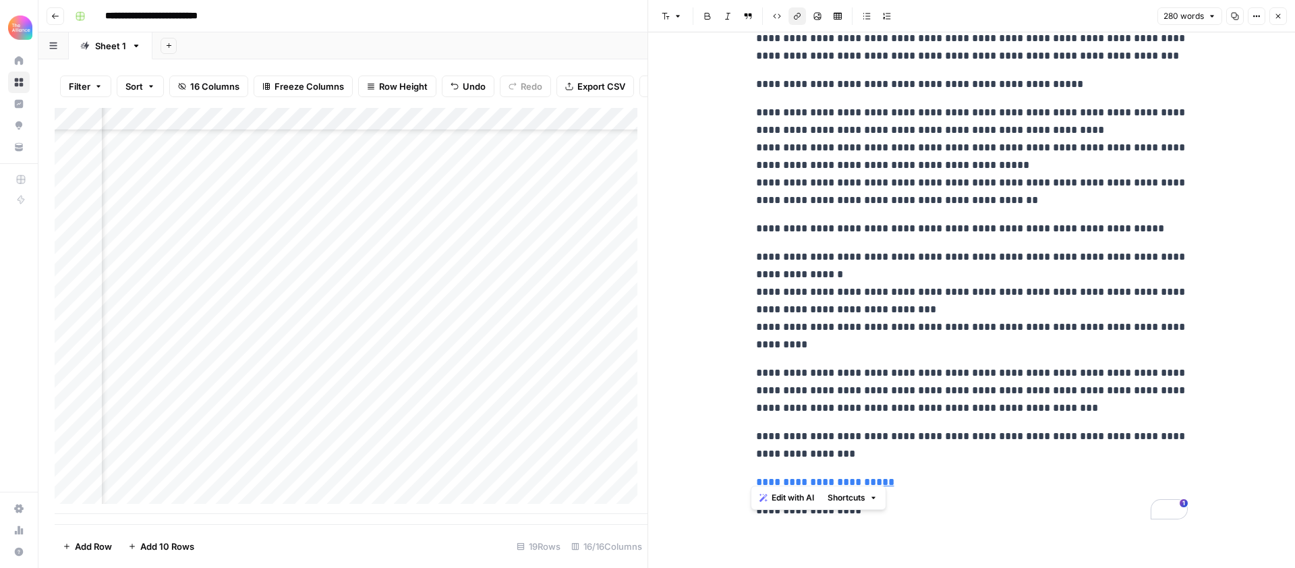
click at [1274, 14] on button "Close" at bounding box center [1279, 16] width 18 height 18
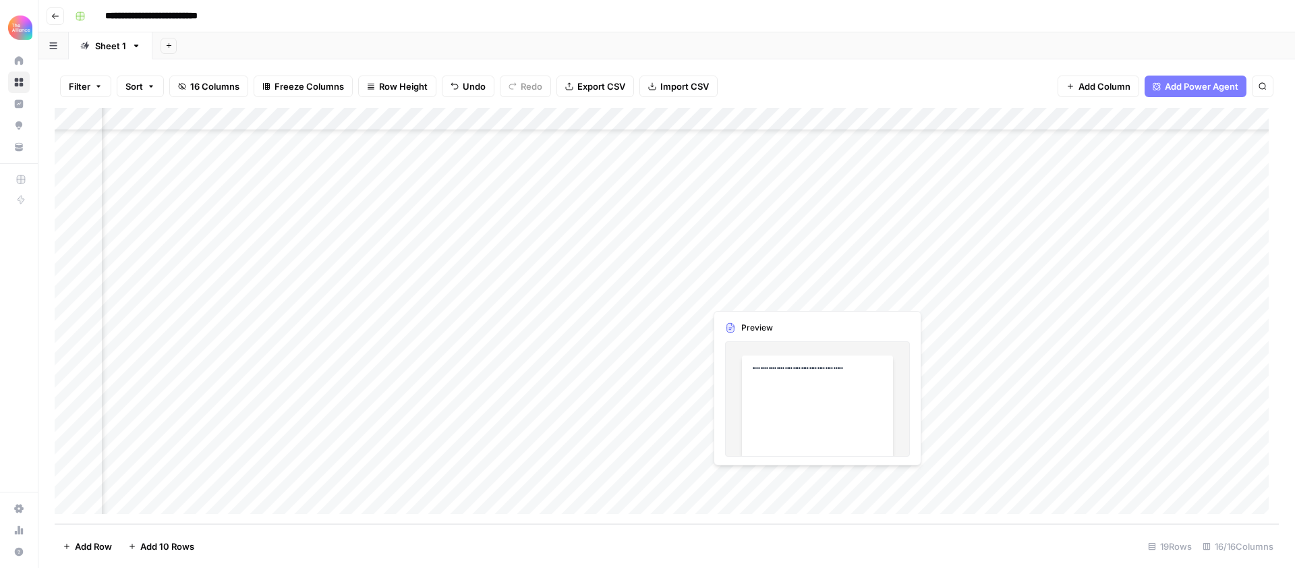
click at [739, 477] on div "Add Column" at bounding box center [667, 316] width 1225 height 416
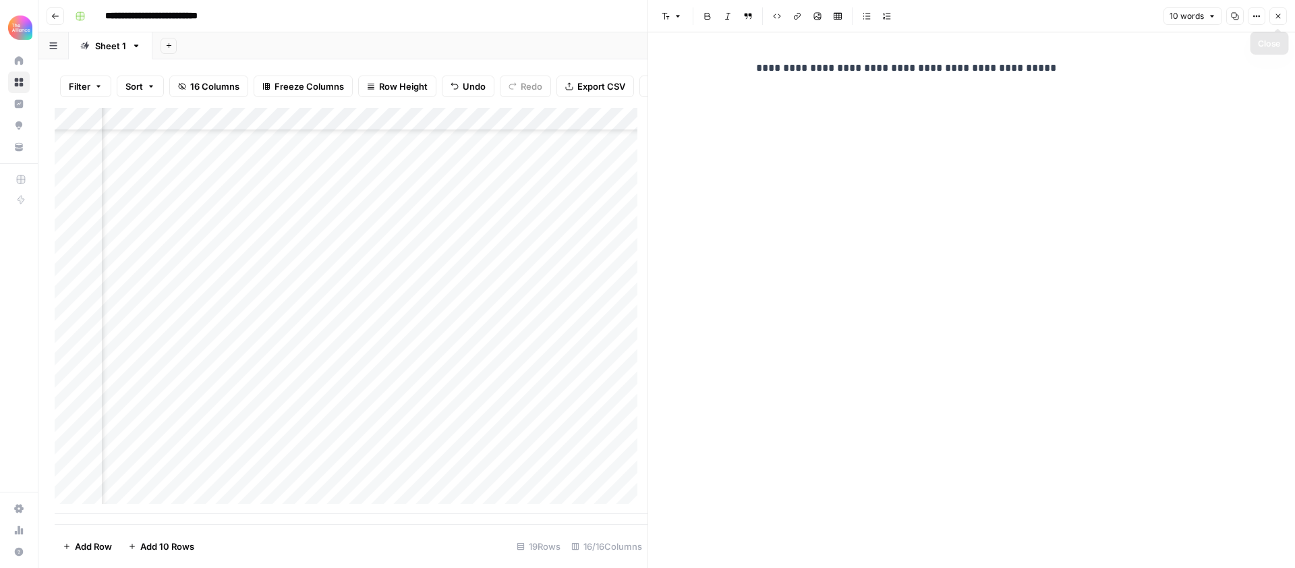
click at [1279, 13] on icon "button" at bounding box center [1279, 16] width 8 height 8
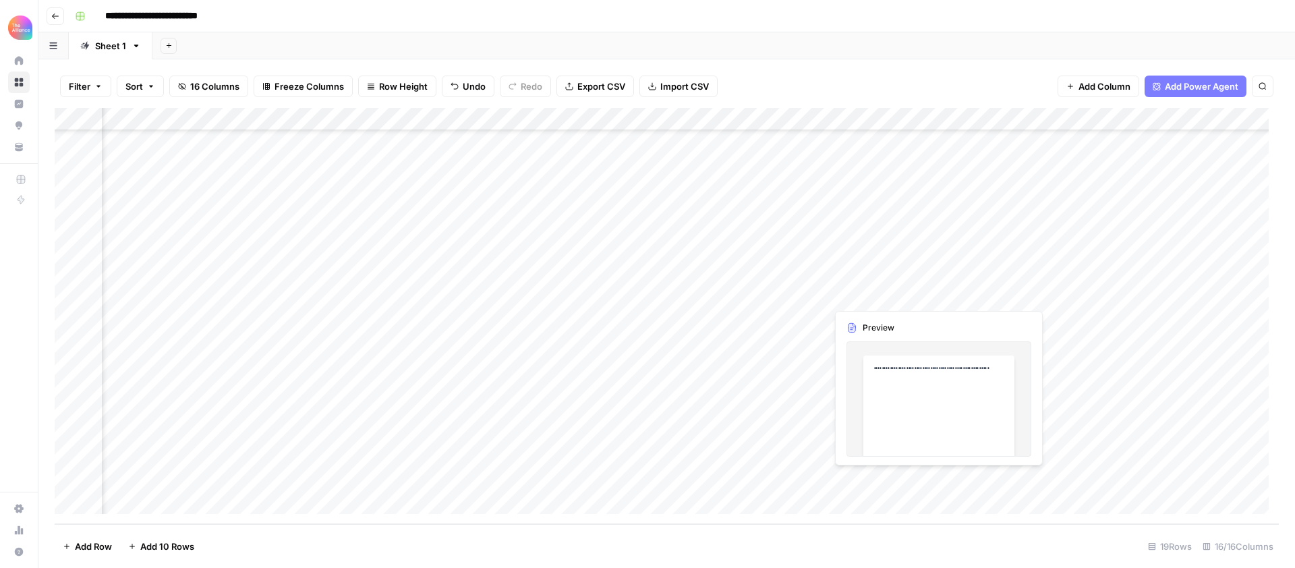
click at [851, 481] on div "Add Column" at bounding box center [667, 316] width 1225 height 416
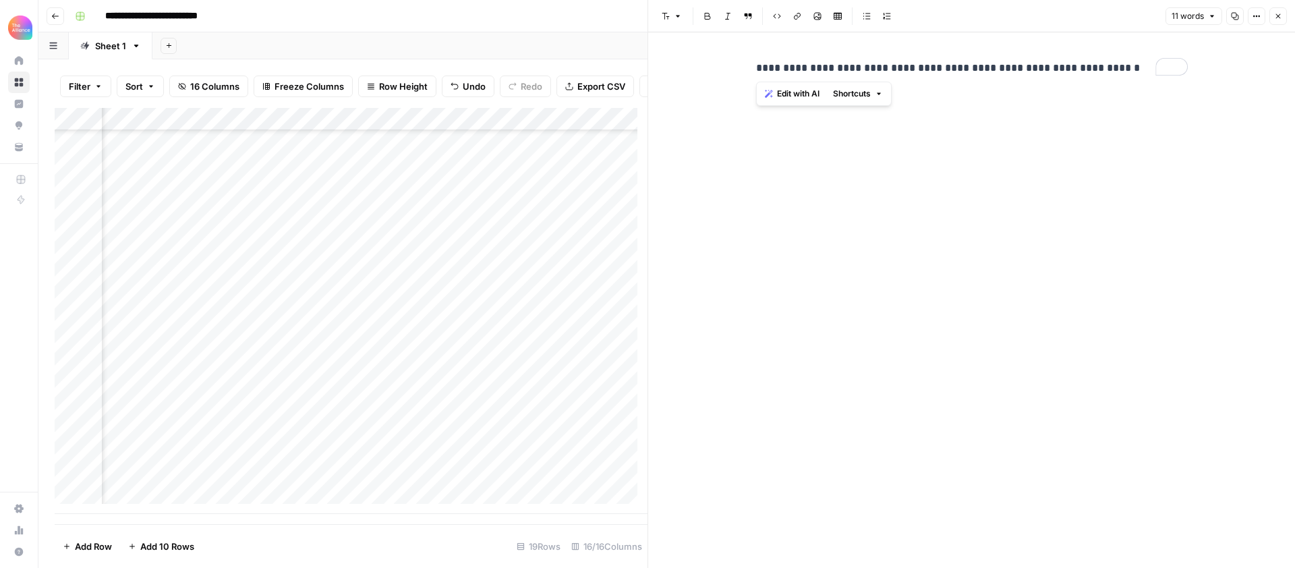
drag, startPoint x: 811, startPoint y: 74, endPoint x: 1111, endPoint y: 69, distance: 300.3
click at [1111, 69] on p "**********" at bounding box center [972, 68] width 432 height 18
click at [1275, 15] on icon "button" at bounding box center [1279, 16] width 8 height 8
